Goal: Find specific page/section

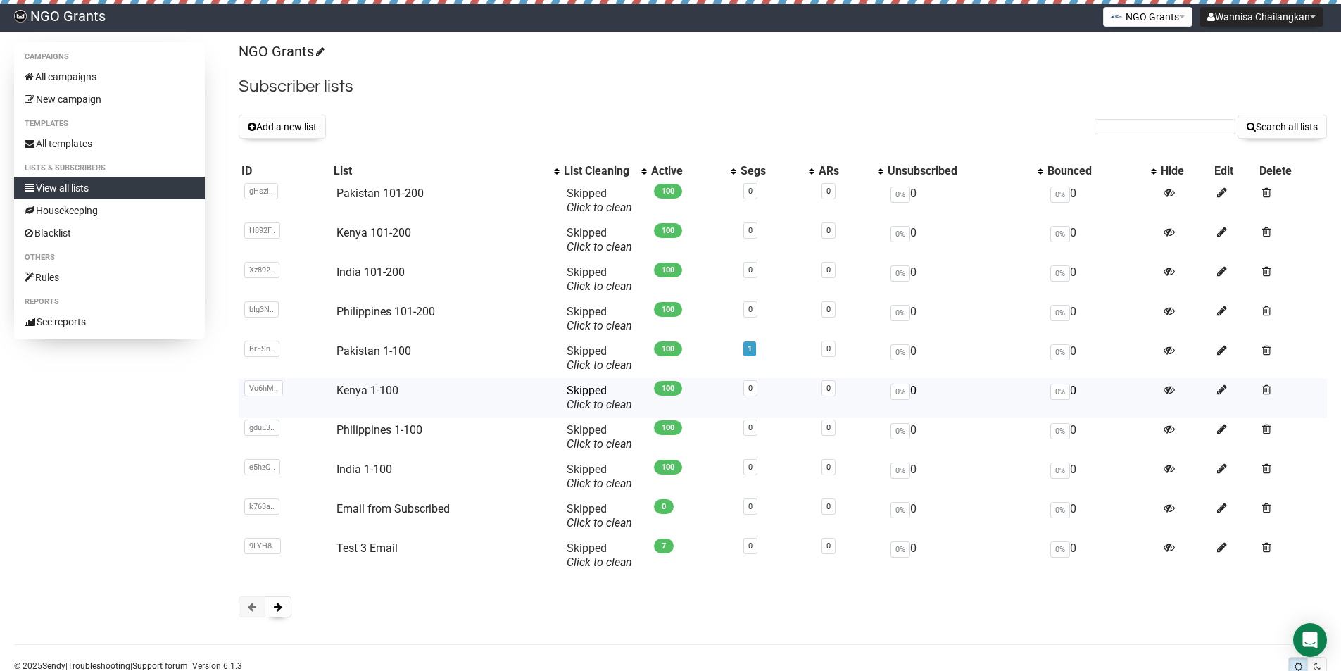
scroll to position [37, 0]
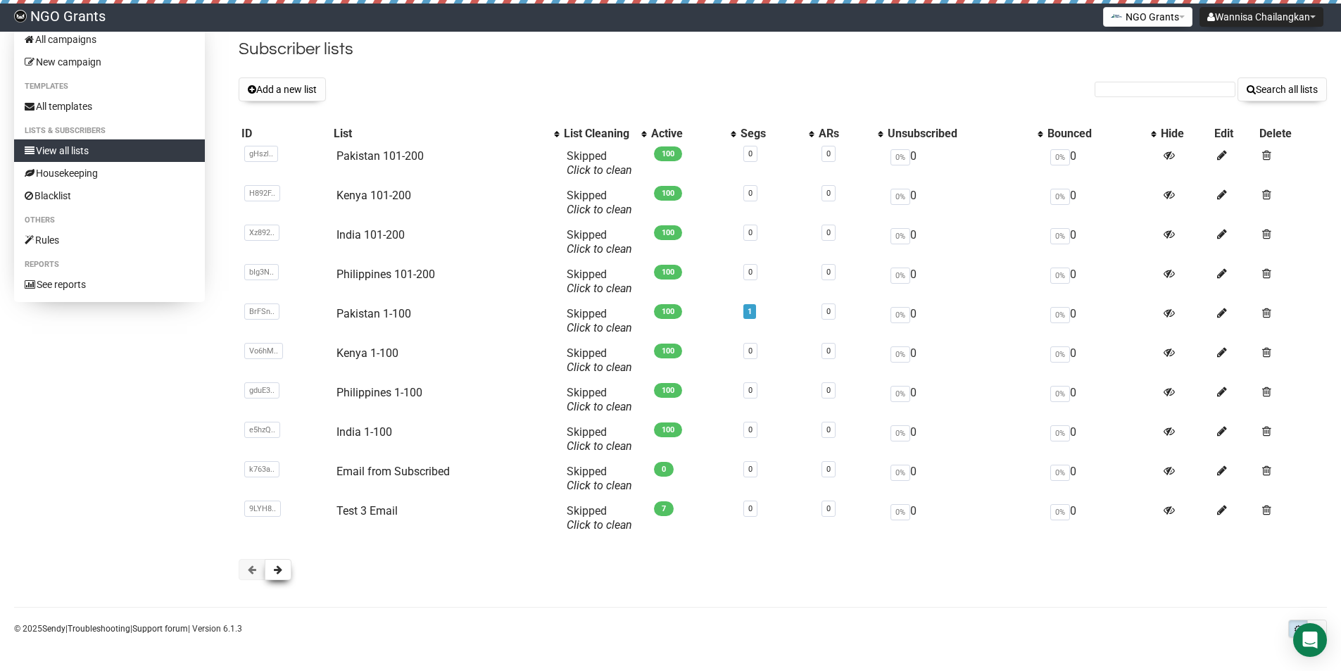
click at [282, 574] on span at bounding box center [278, 570] width 8 height 10
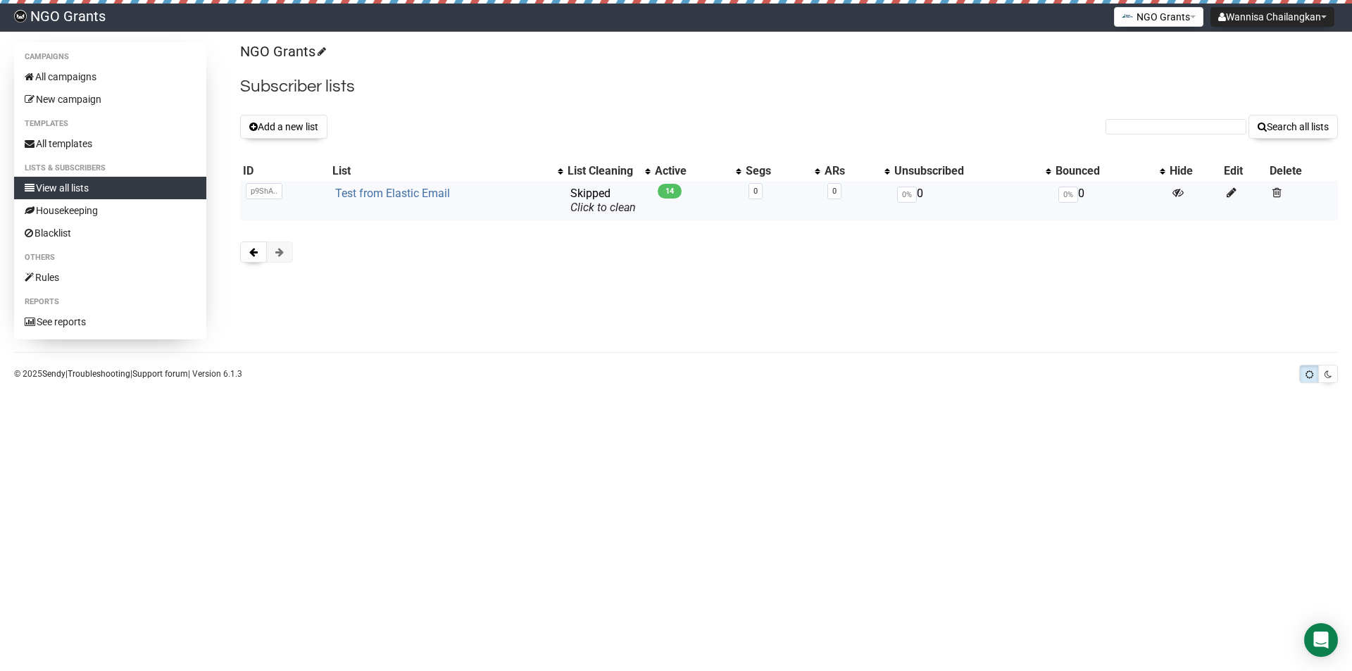
click at [420, 196] on link "Test from Elastic Email" at bounding box center [392, 193] width 115 height 13
click at [262, 251] on button at bounding box center [253, 251] width 27 height 21
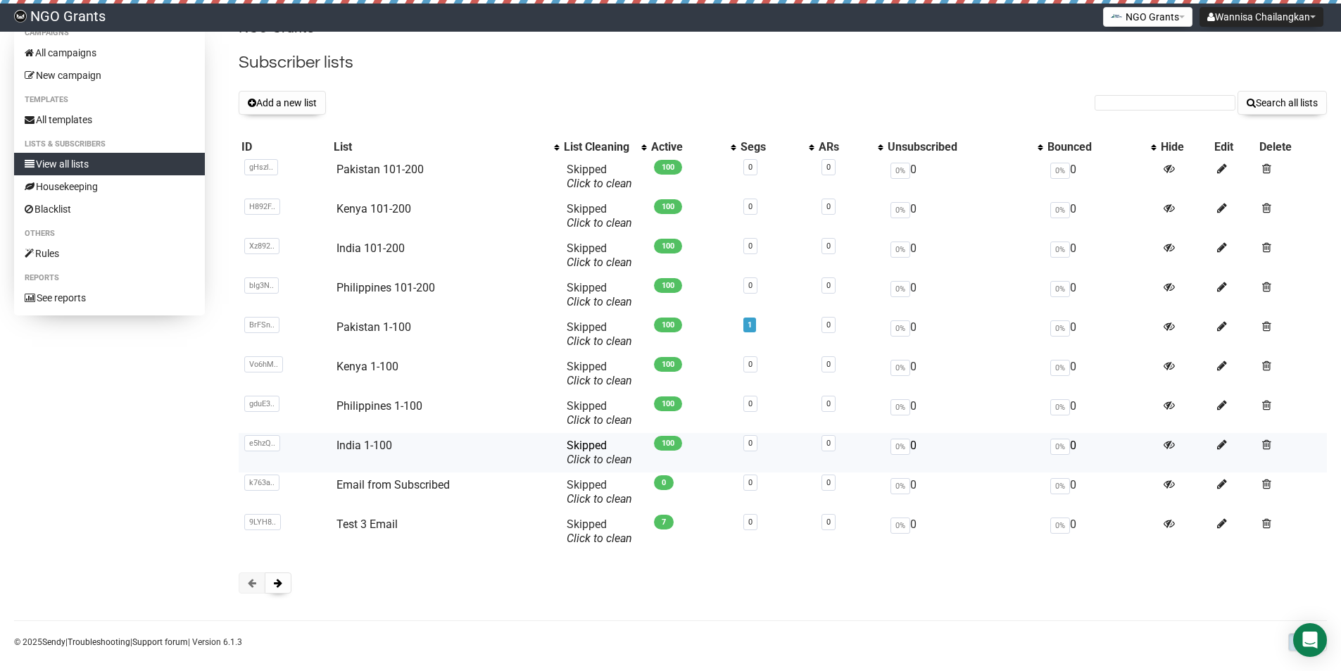
scroll to position [37, 0]
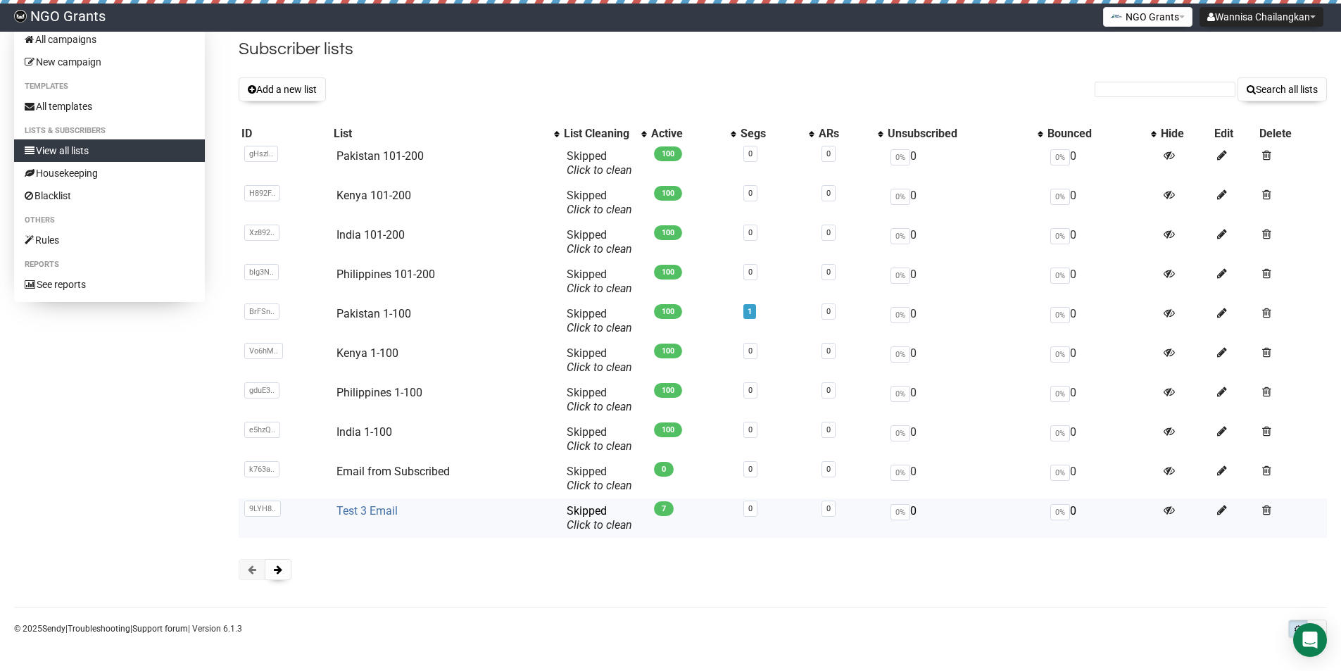
click at [373, 512] on link "Test 3 Email" at bounding box center [366, 510] width 61 height 13
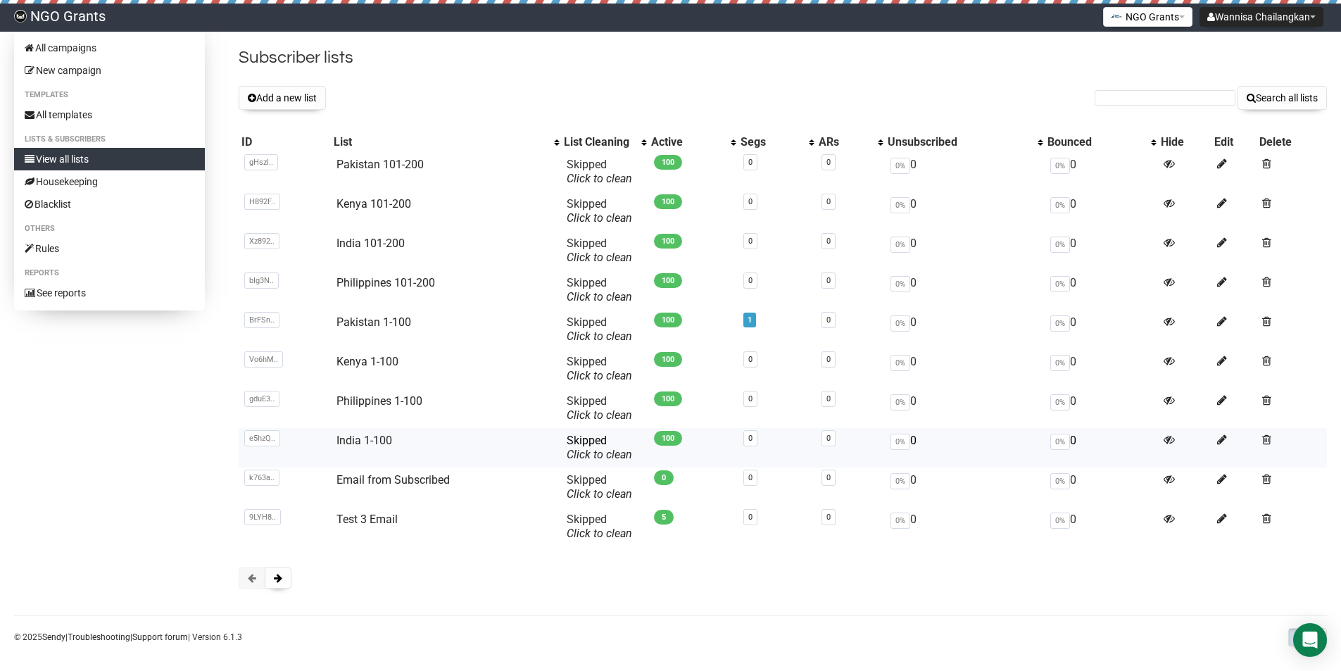
scroll to position [37, 0]
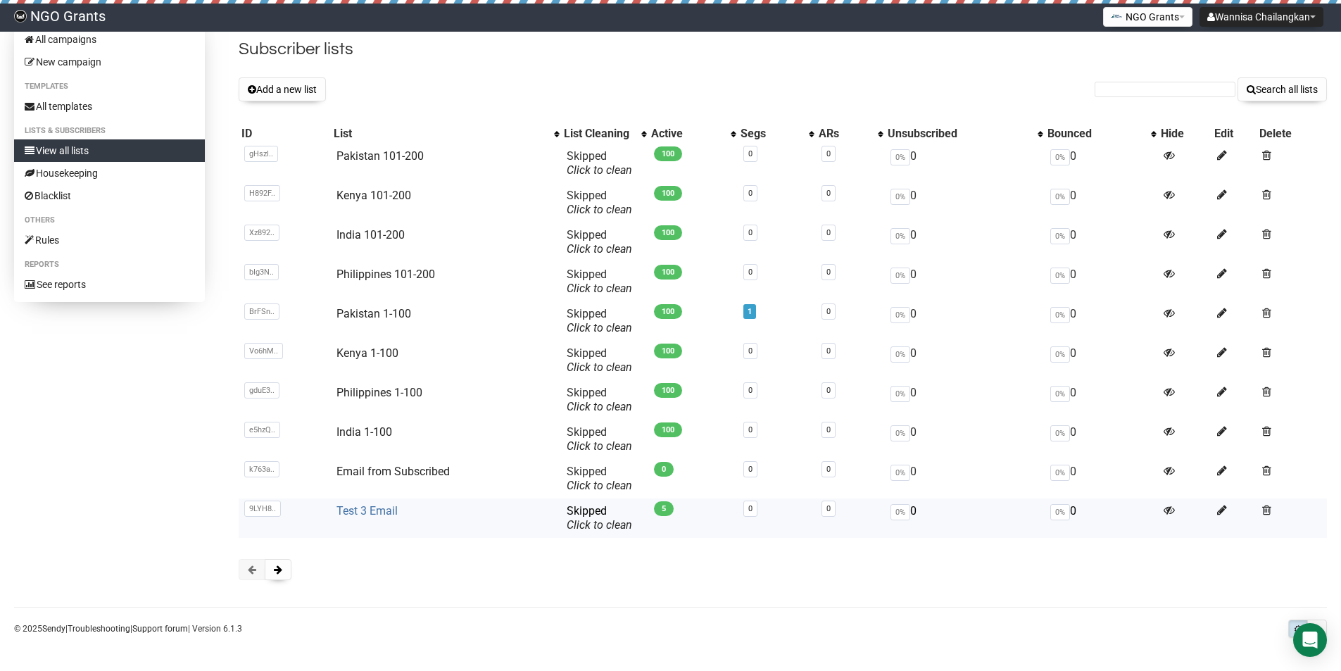
click at [358, 514] on link "Test 3 Email" at bounding box center [366, 510] width 61 height 13
